Goal: Task Accomplishment & Management: Manage account settings

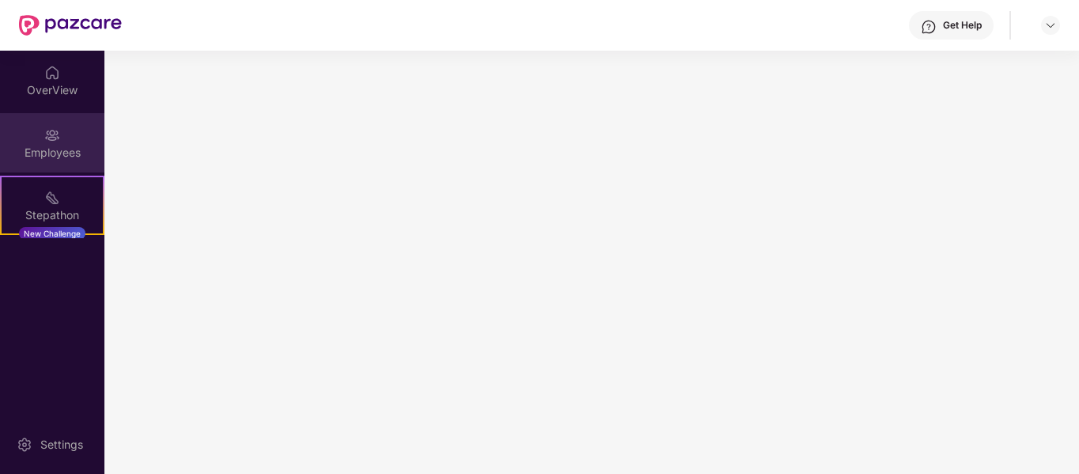
click at [66, 147] on div "Employees" at bounding box center [52, 153] width 104 height 16
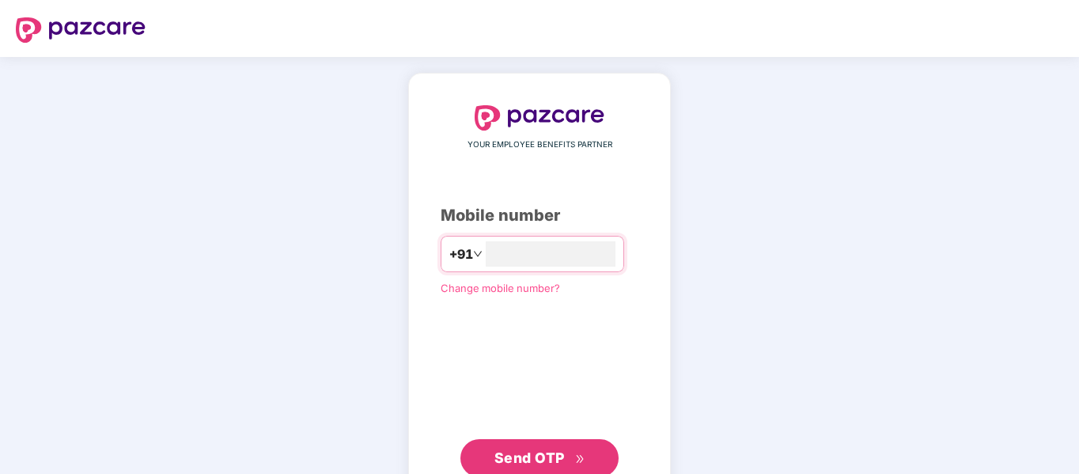
type input "**********"
click at [517, 455] on span "Send OTP" at bounding box center [529, 457] width 70 height 17
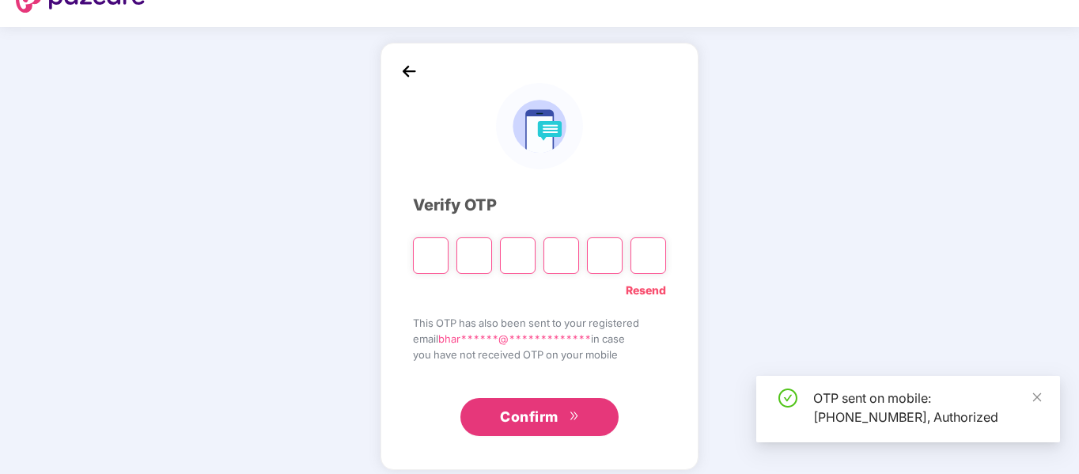
scroll to position [31, 0]
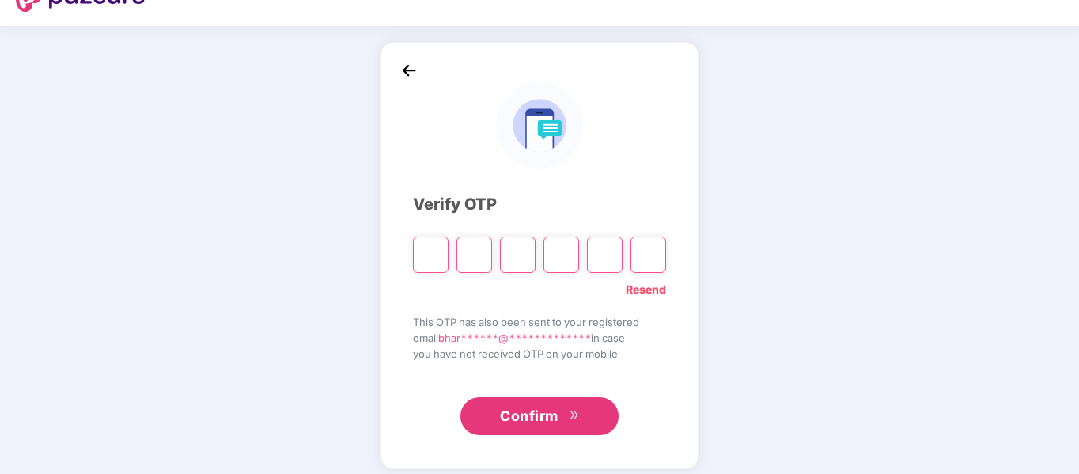
type input "*"
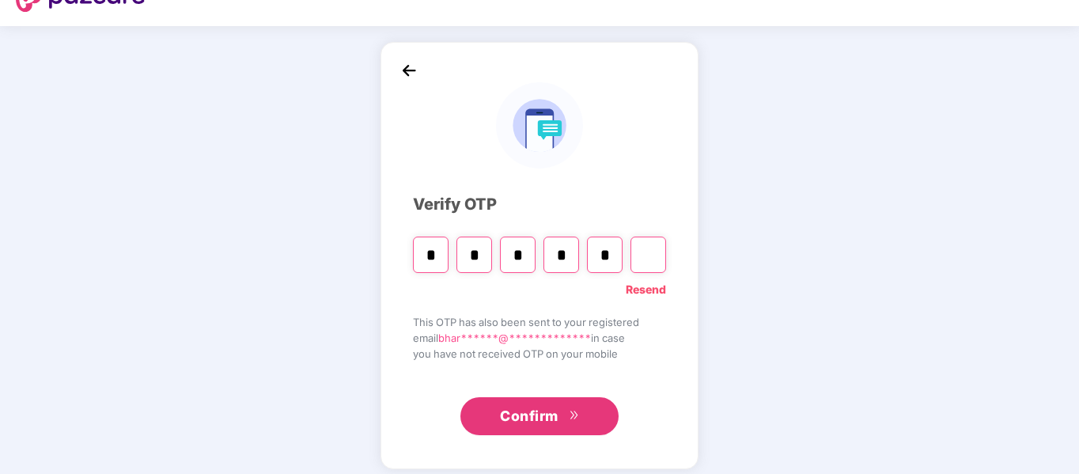
type input "*"
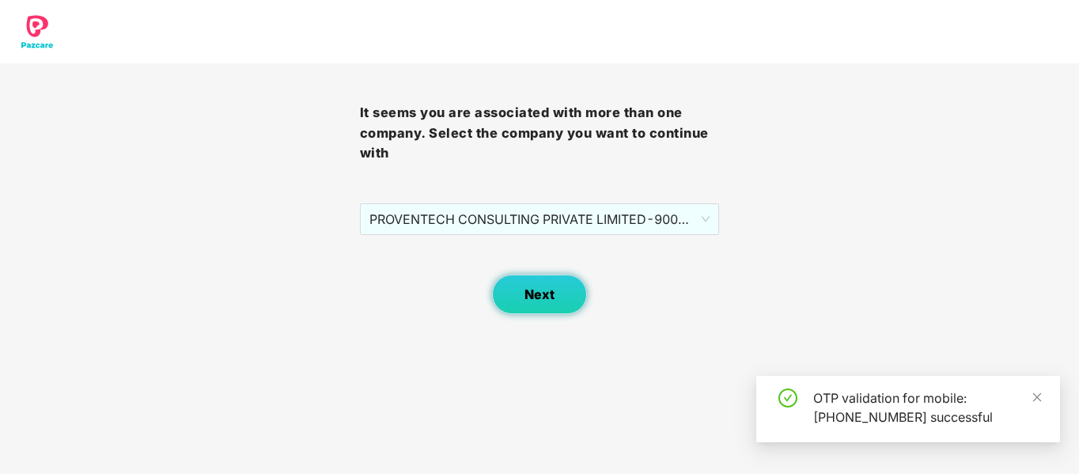
click at [540, 301] on span "Next" at bounding box center [539, 294] width 30 height 15
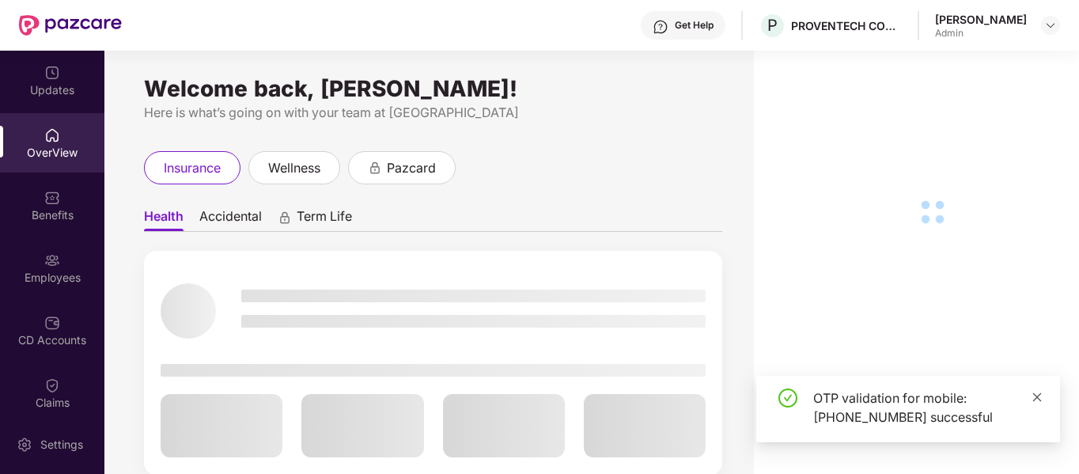
click at [1040, 399] on icon "close" at bounding box center [1036, 397] width 11 height 11
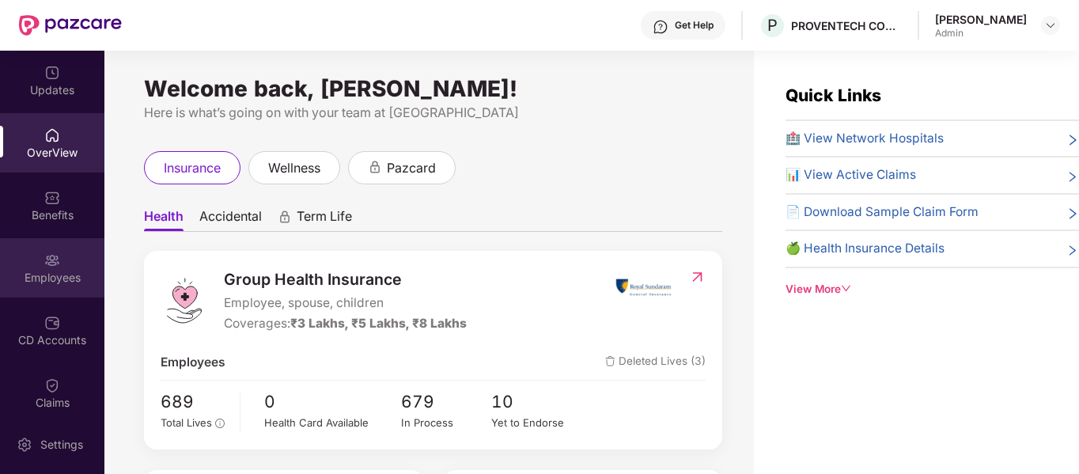
click at [51, 271] on div "Employees" at bounding box center [52, 278] width 104 height 16
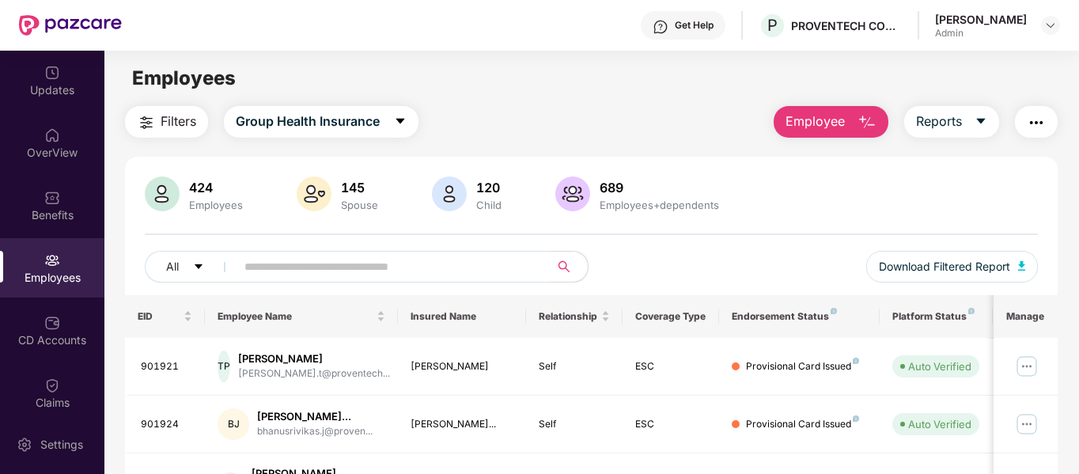
click at [380, 271] on input "text" at bounding box center [386, 267] width 284 height 24
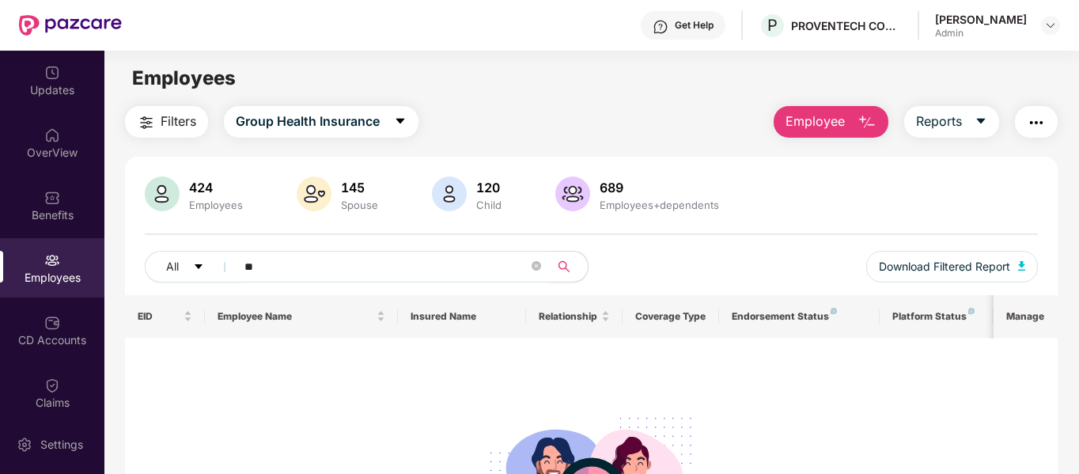
type input "*"
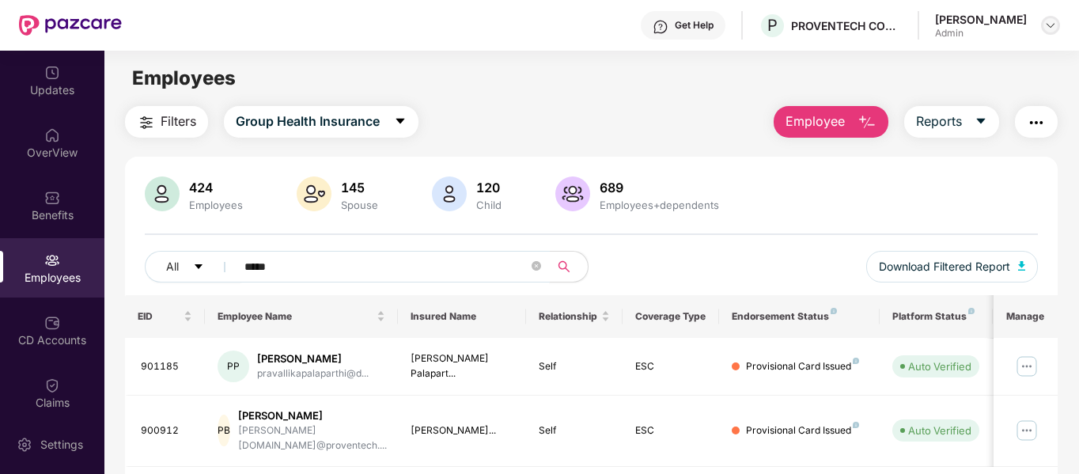
type input "*****"
click at [1046, 25] on img at bounding box center [1050, 25] width 13 height 13
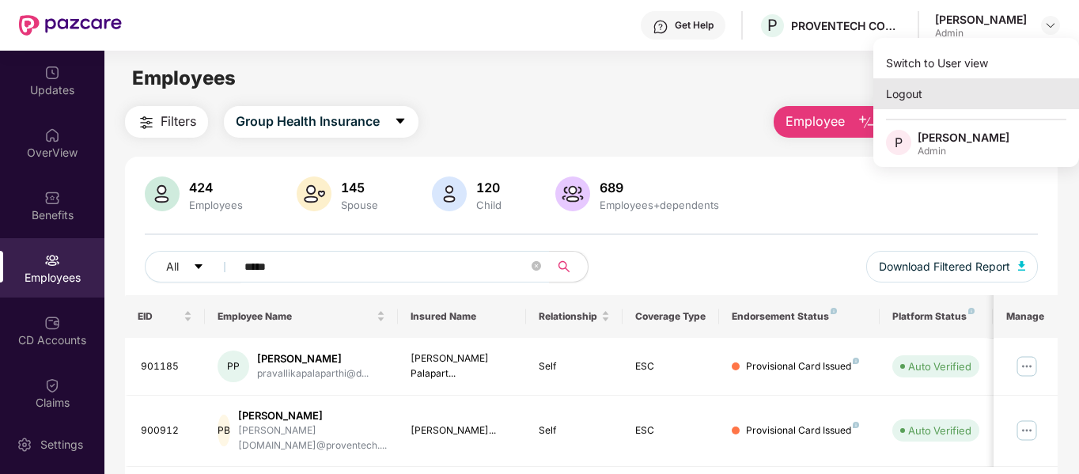
click at [917, 97] on div "Logout" at bounding box center [976, 93] width 206 height 31
